Goal: Find specific page/section: Find specific page/section

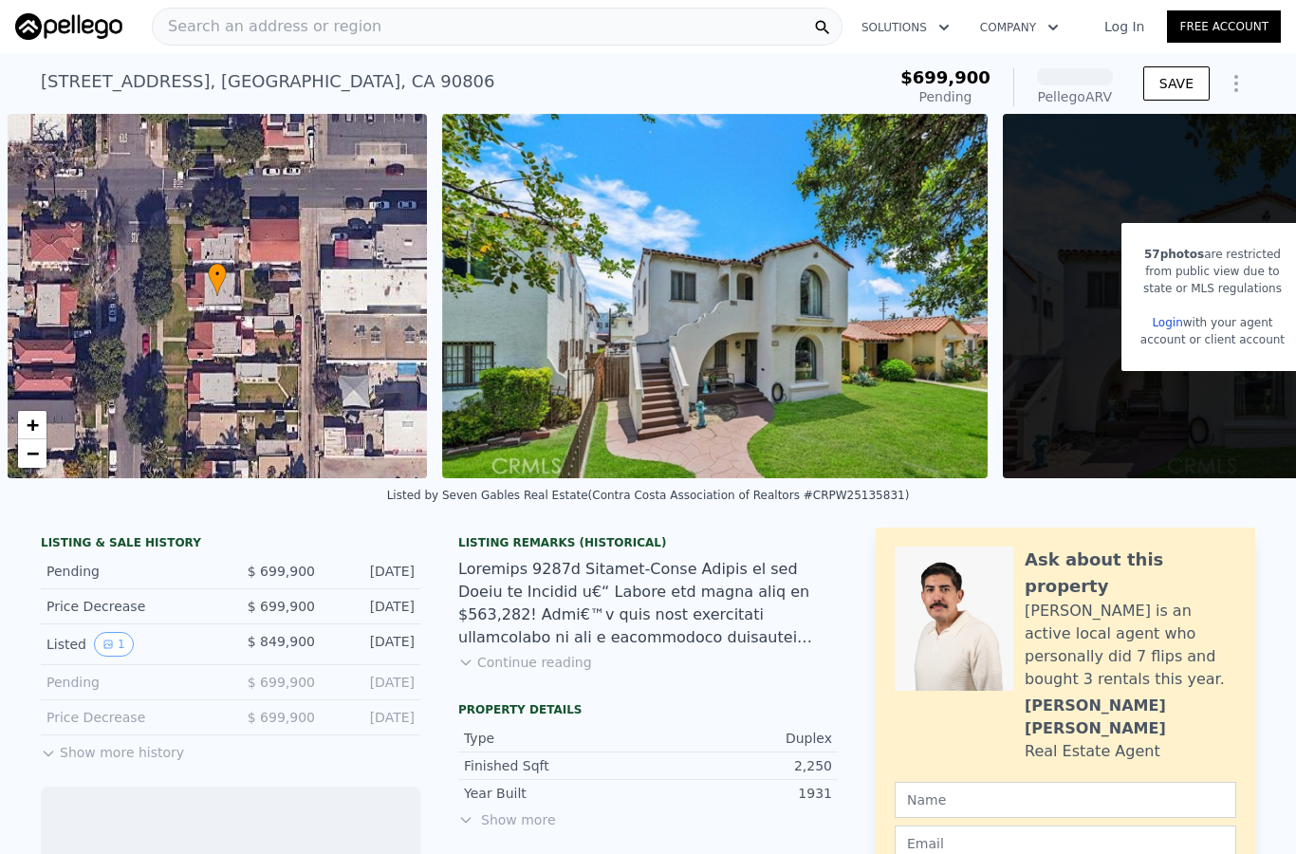
scroll to position [0, 8]
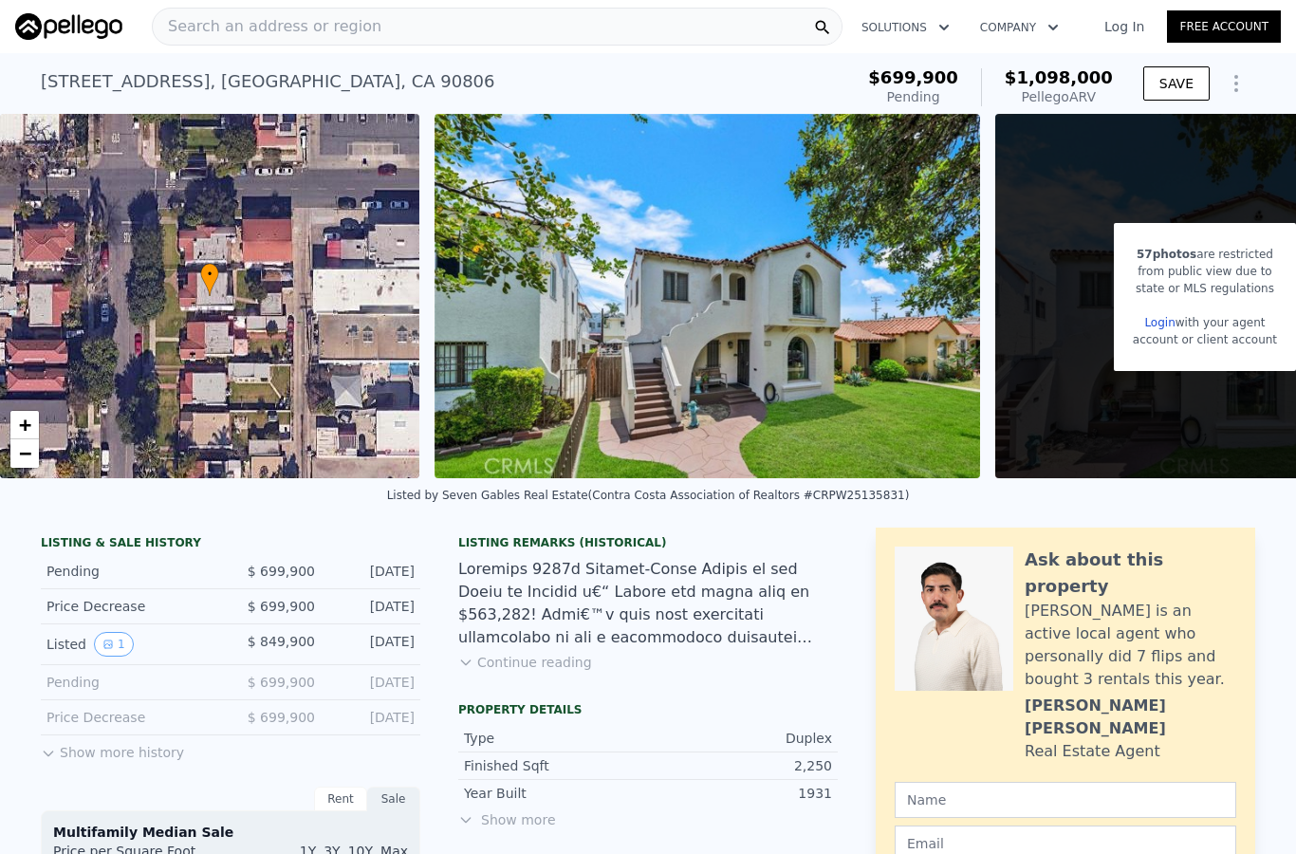
click at [315, 23] on span "Search an address or region" at bounding box center [267, 26] width 229 height 23
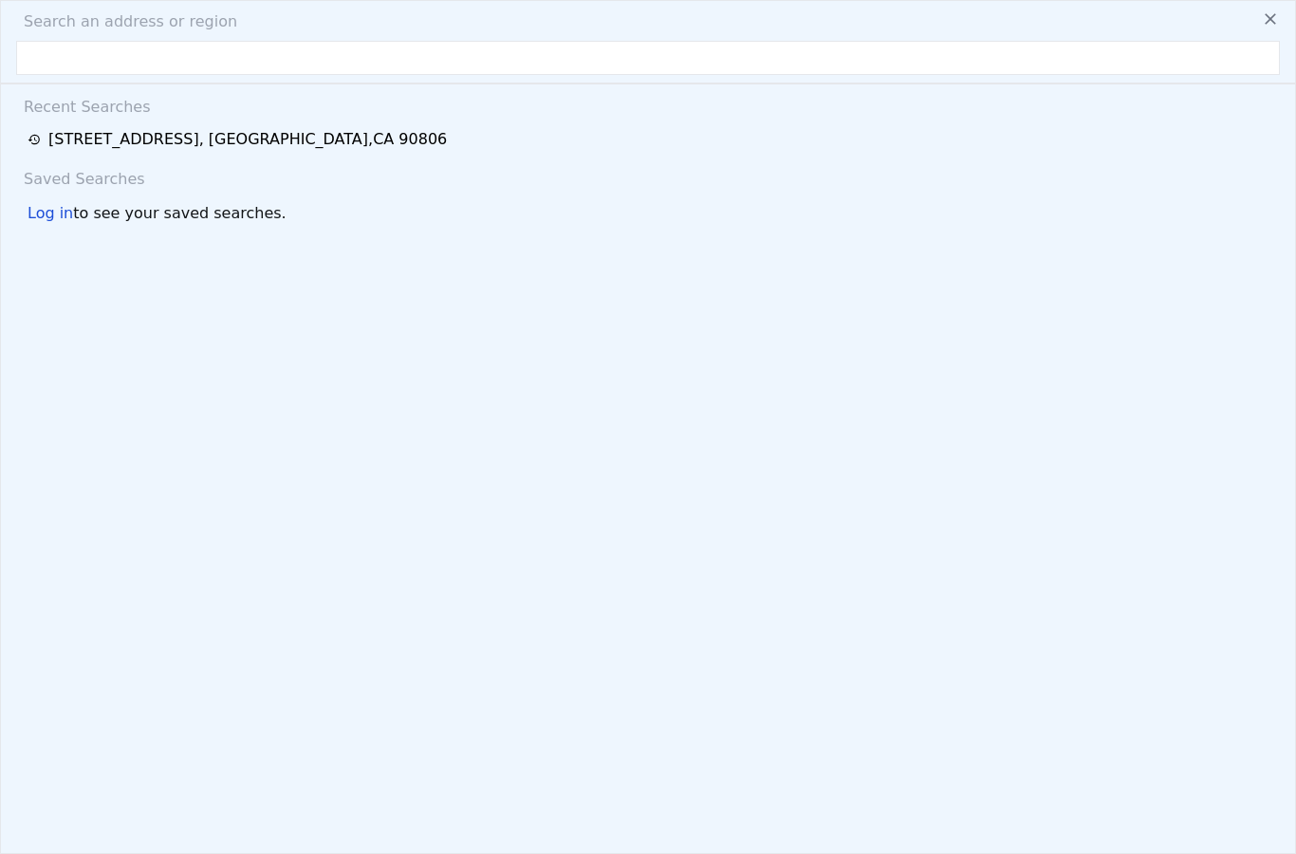
type input "[STREET_ADDRESS]"
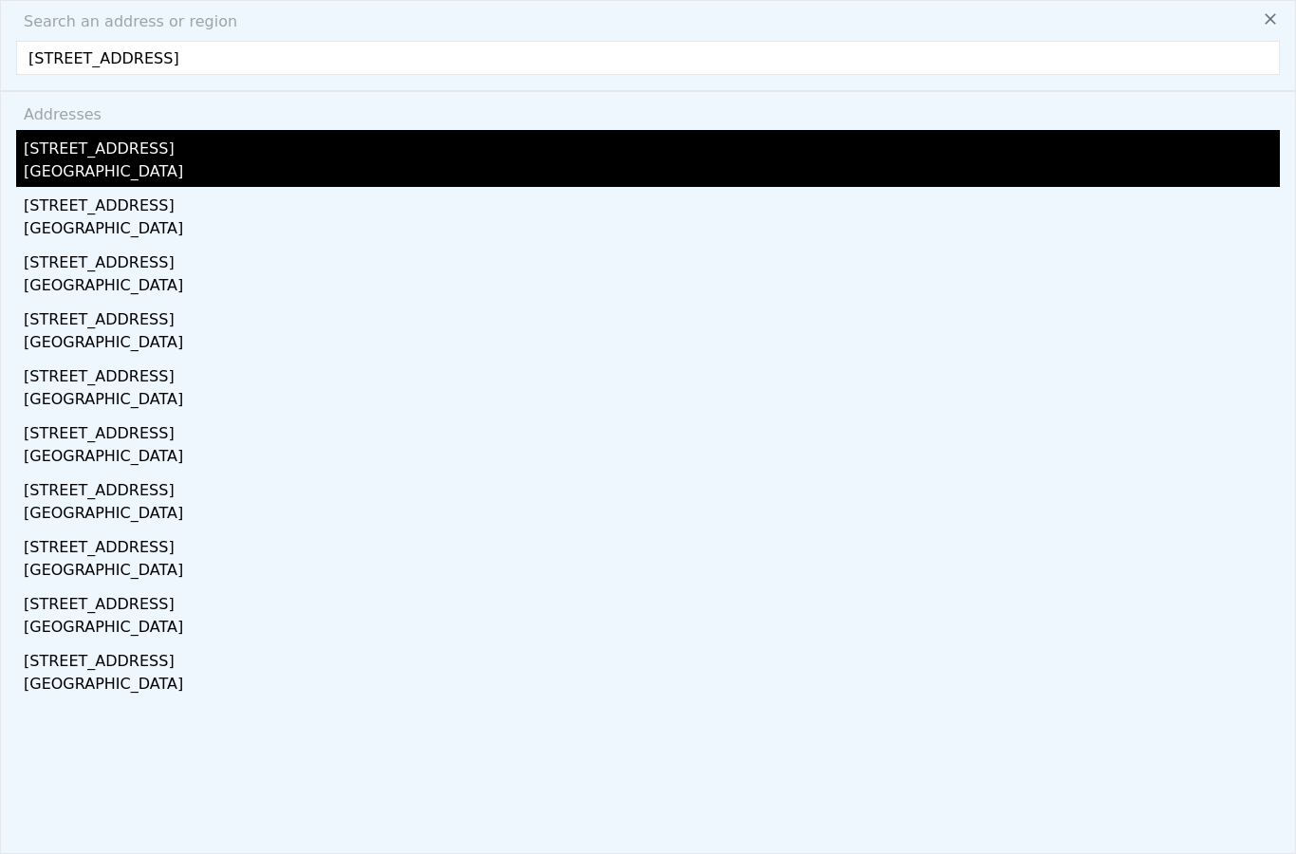
click at [86, 172] on div "[GEOGRAPHIC_DATA]" at bounding box center [652, 173] width 1256 height 27
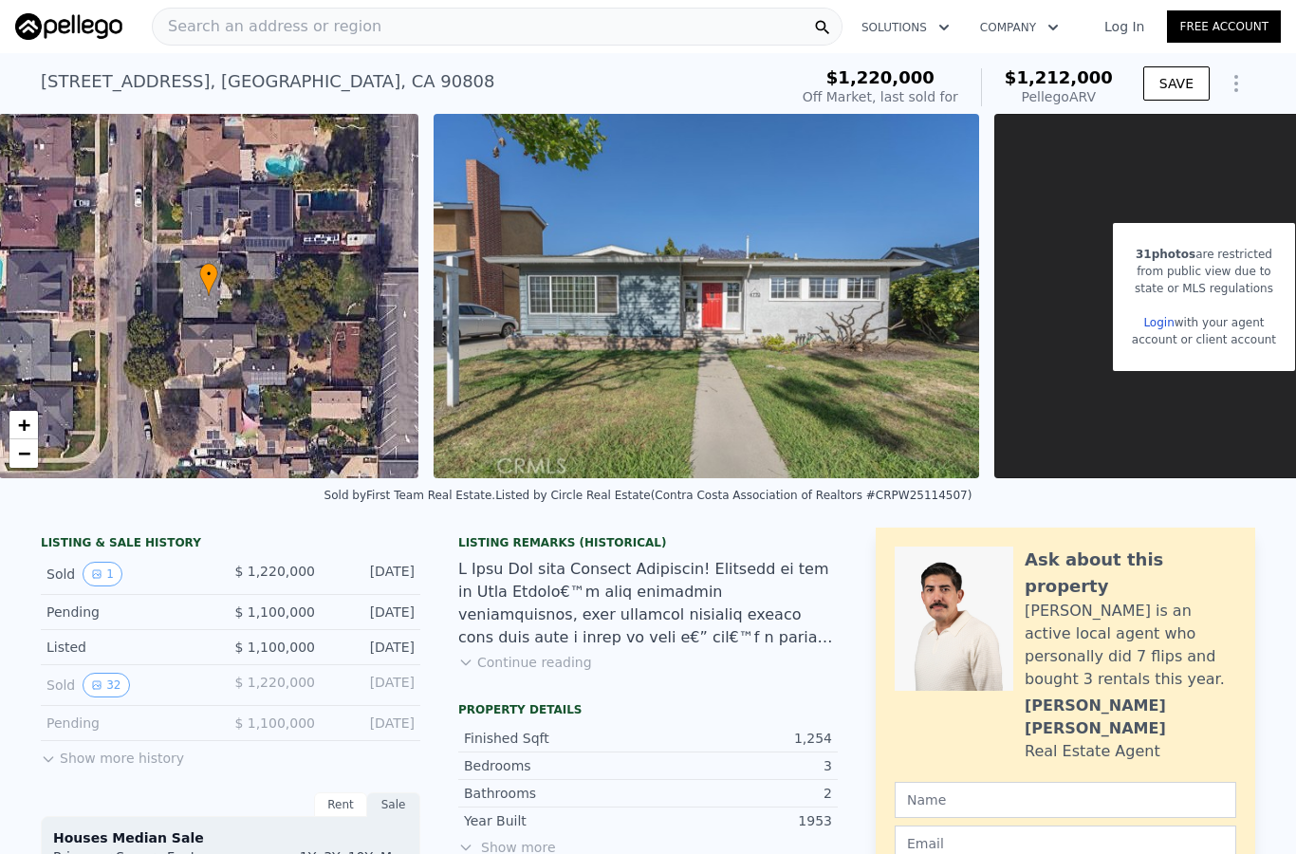
scroll to position [0, 8]
click at [503, 660] on button "Continue reading" at bounding box center [525, 662] width 134 height 19
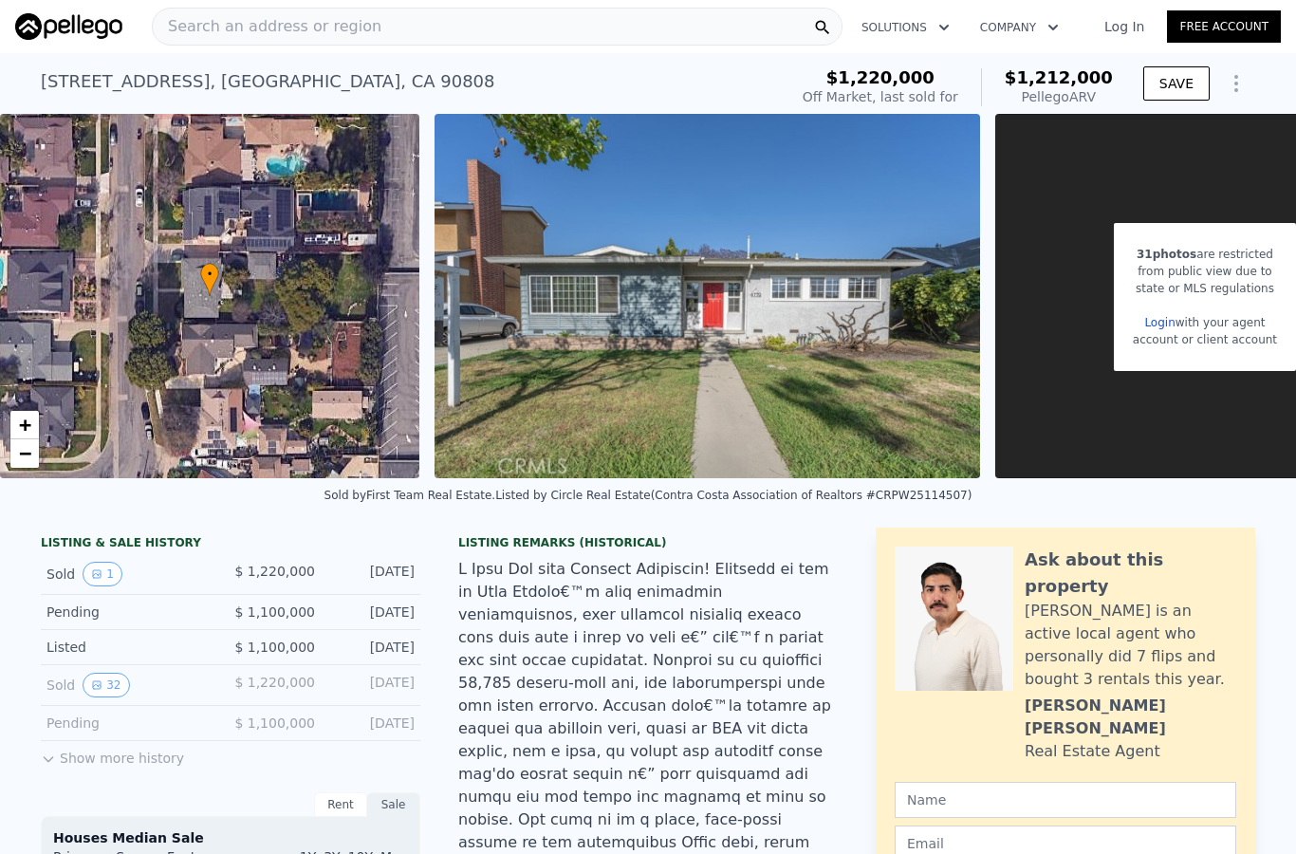
scroll to position [0, 0]
click at [221, 384] on div "• + −" at bounding box center [209, 296] width 419 height 364
click at [226, 317] on div "• + −" at bounding box center [209, 296] width 419 height 364
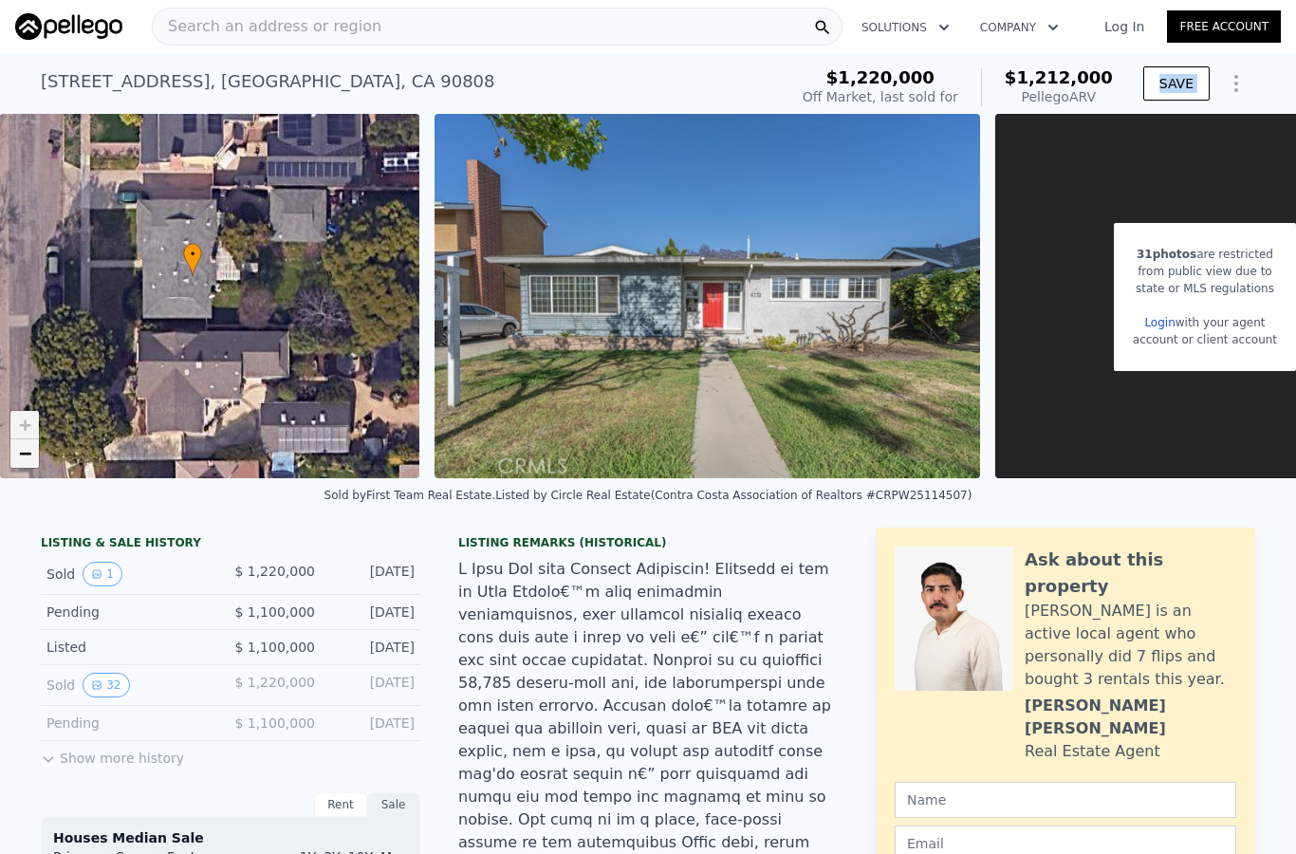
click at [12, 458] on link "−" at bounding box center [24, 453] width 28 height 28
